Goal: Information Seeking & Learning: Learn about a topic

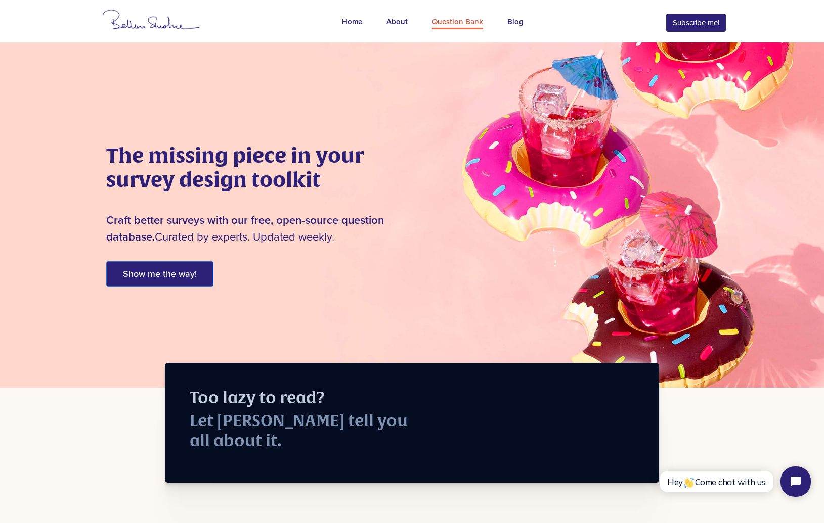
click at [434, 12] on link "Question Bank" at bounding box center [457, 22] width 75 height 37
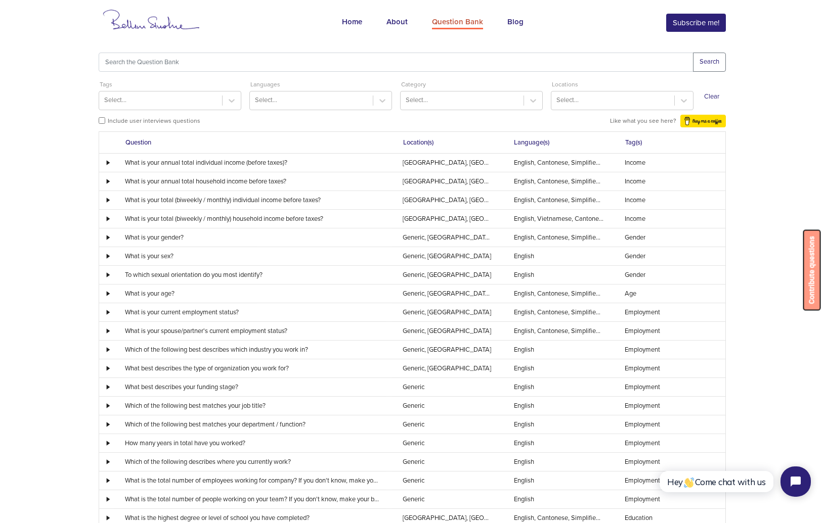
click at [816, 305] on button "Contribute questions" at bounding box center [811, 270] width 17 height 80
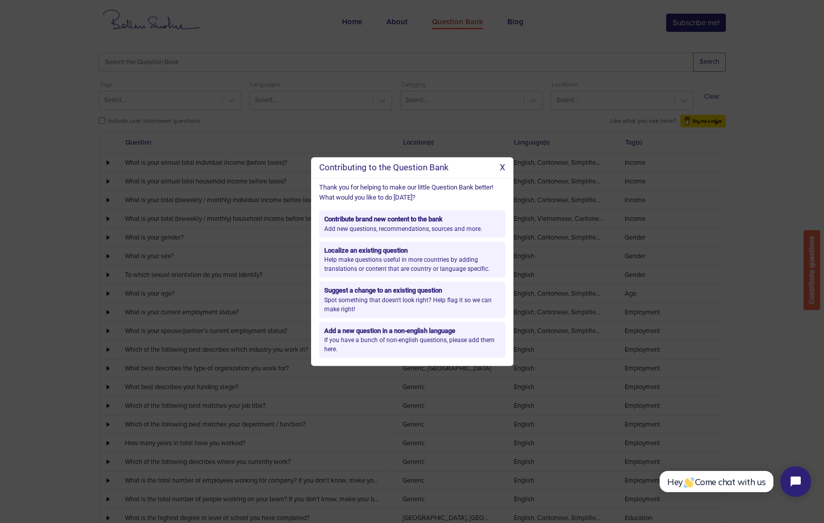
click at [503, 167] on p "X" at bounding box center [503, 167] width 6 height 13
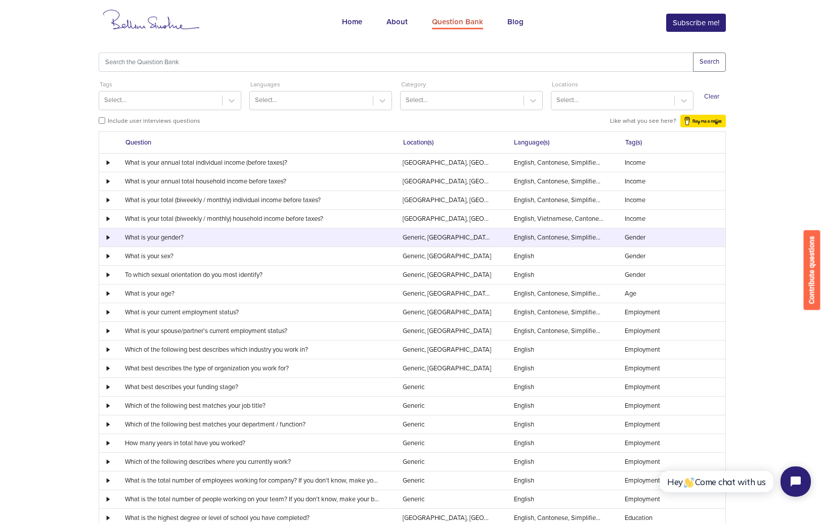
click at [275, 244] on td "What is your gender?" at bounding box center [253, 237] width 278 height 19
click at [284, 240] on td "What is your gender?" at bounding box center [253, 237] width 278 height 19
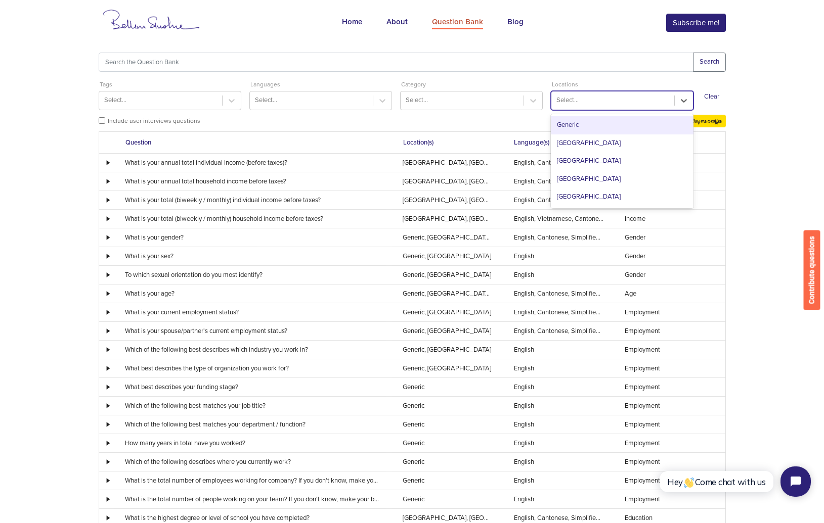
click at [645, 98] on div "Select..." at bounding box center [612, 101] width 123 height 16
click at [643, 99] on div "Select..." at bounding box center [612, 101] width 123 height 16
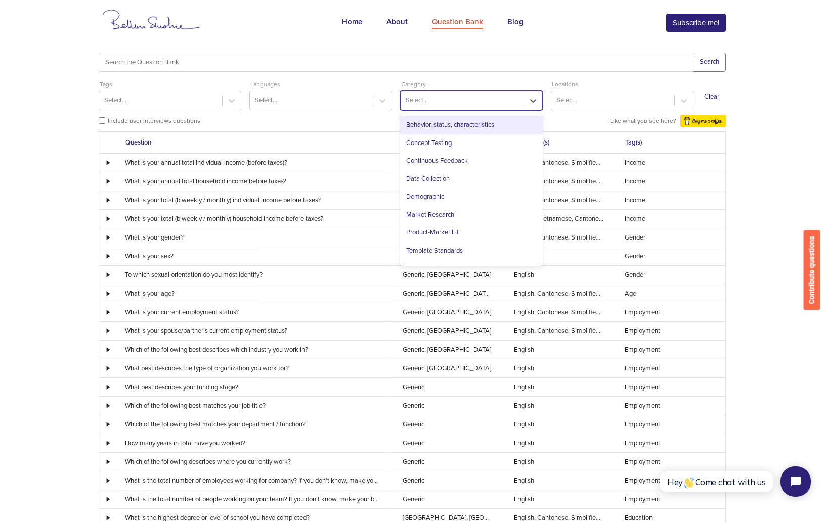
click at [515, 99] on div "Select..." at bounding box center [461, 101] width 123 height 16
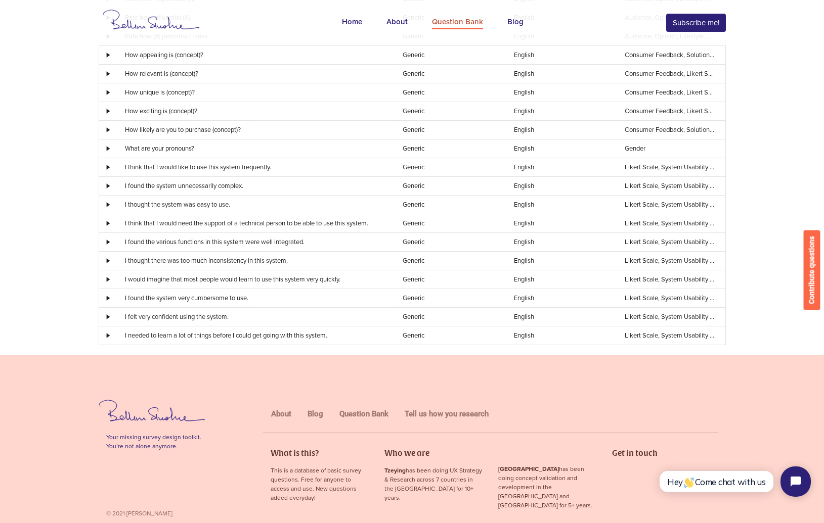
scroll to position [2328, 0]
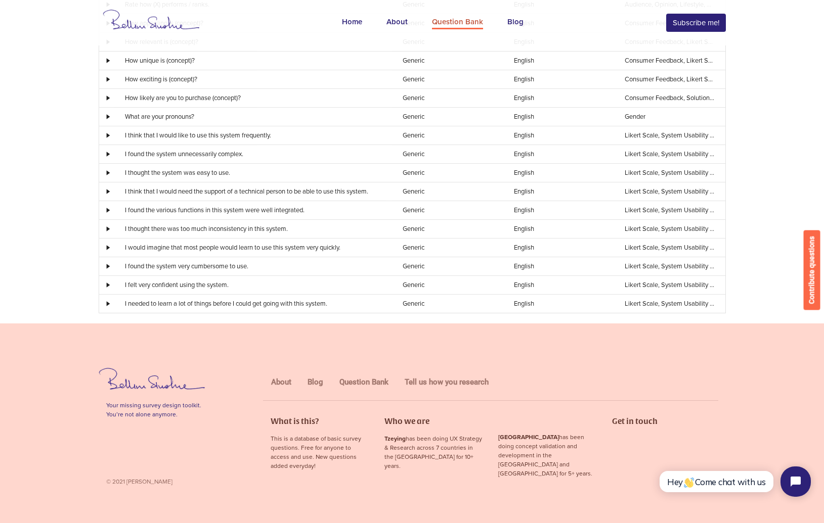
click at [465, 406] on div "About Blog Question Bank Tell us how you research What is this? This is a datab…" at bounding box center [490, 431] width 470 height 126
drag, startPoint x: 806, startPoint y: 0, endPoint x: 529, endPoint y: 316, distance: 420.6
click at [537, 352] on div "Your missing survey design toolkit. You’re not alone anymore. © 2021 Bellini Sl…" at bounding box center [412, 431] width 824 height 215
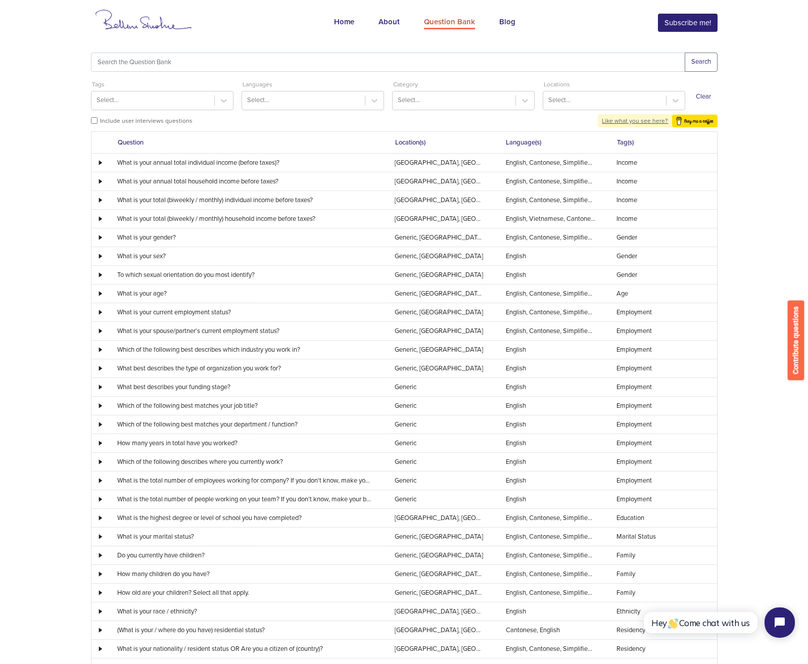
click at [643, 120] on span "Like what you see here?" at bounding box center [635, 120] width 66 height 7
